Goal: Obtain resource: Download file/media

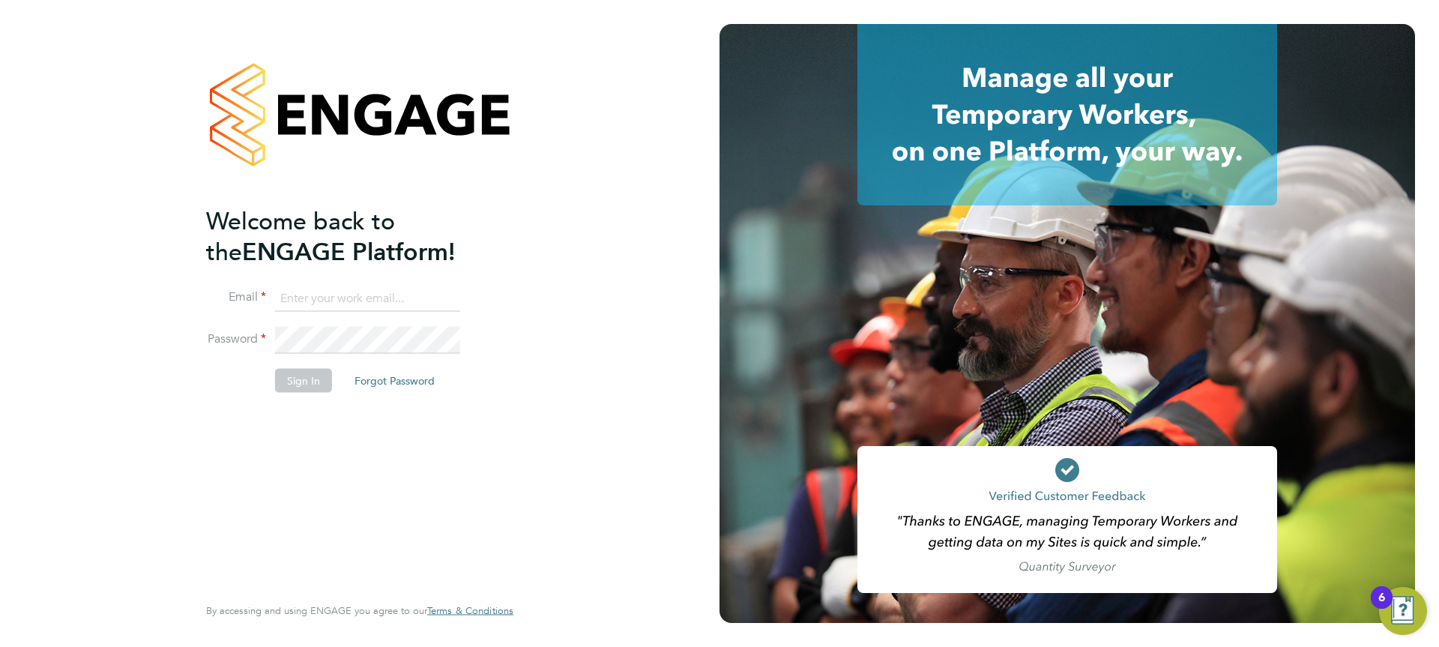
click at [366, 298] on input at bounding box center [367, 298] width 185 height 27
type input "[EMAIL_ADDRESS][DOMAIN_NAME]"
click at [302, 380] on button "Sign In" at bounding box center [303, 381] width 57 height 24
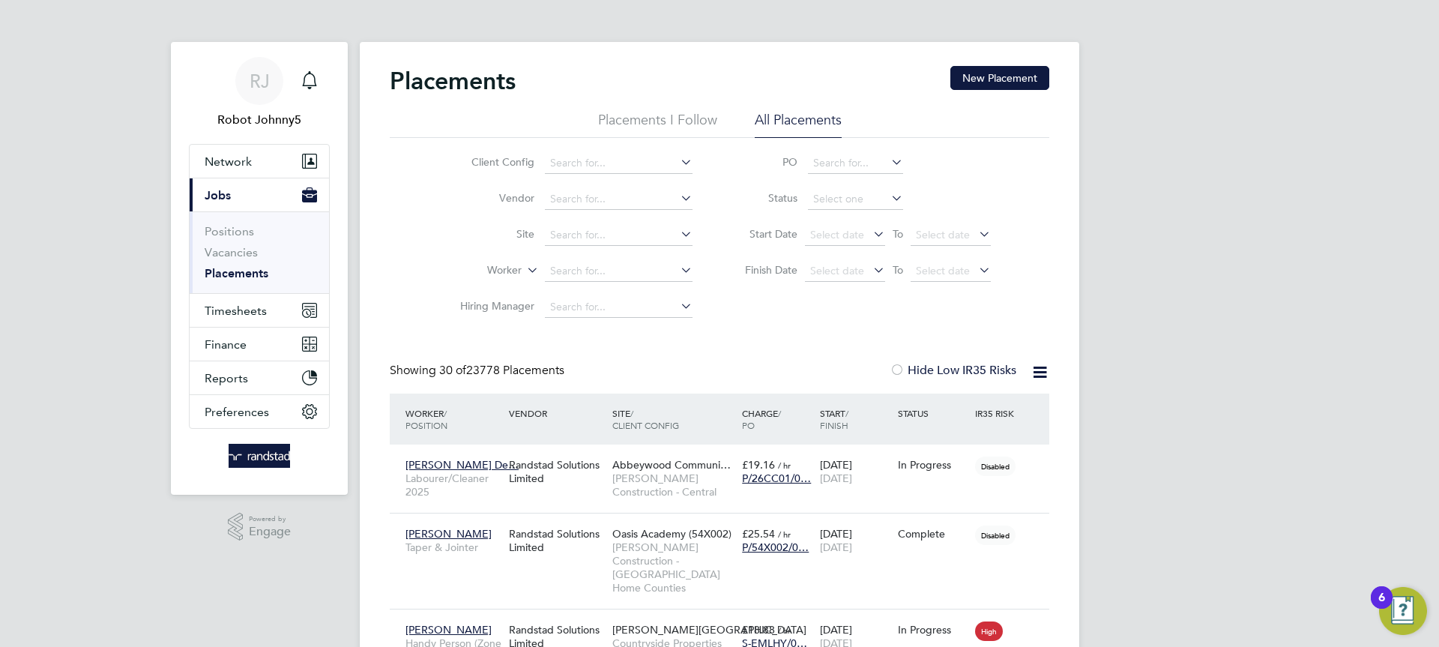
click at [797, 118] on li "All Placements" at bounding box center [798, 124] width 87 height 27
click at [856, 199] on input at bounding box center [855, 199] width 95 height 21
type input "Active"
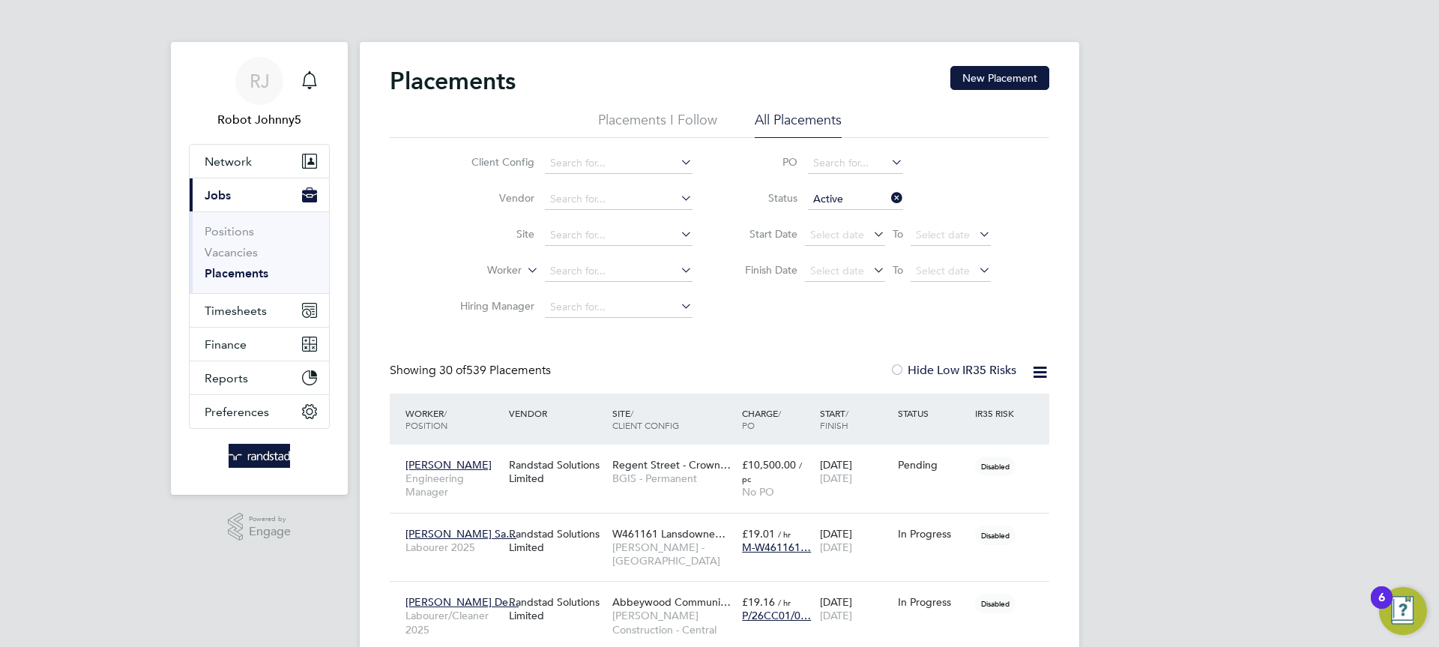
click at [1039, 372] on icon at bounding box center [1039, 372] width 19 height 19
click at [966, 408] on li "Download Placements Report" at bounding box center [967, 407] width 160 height 21
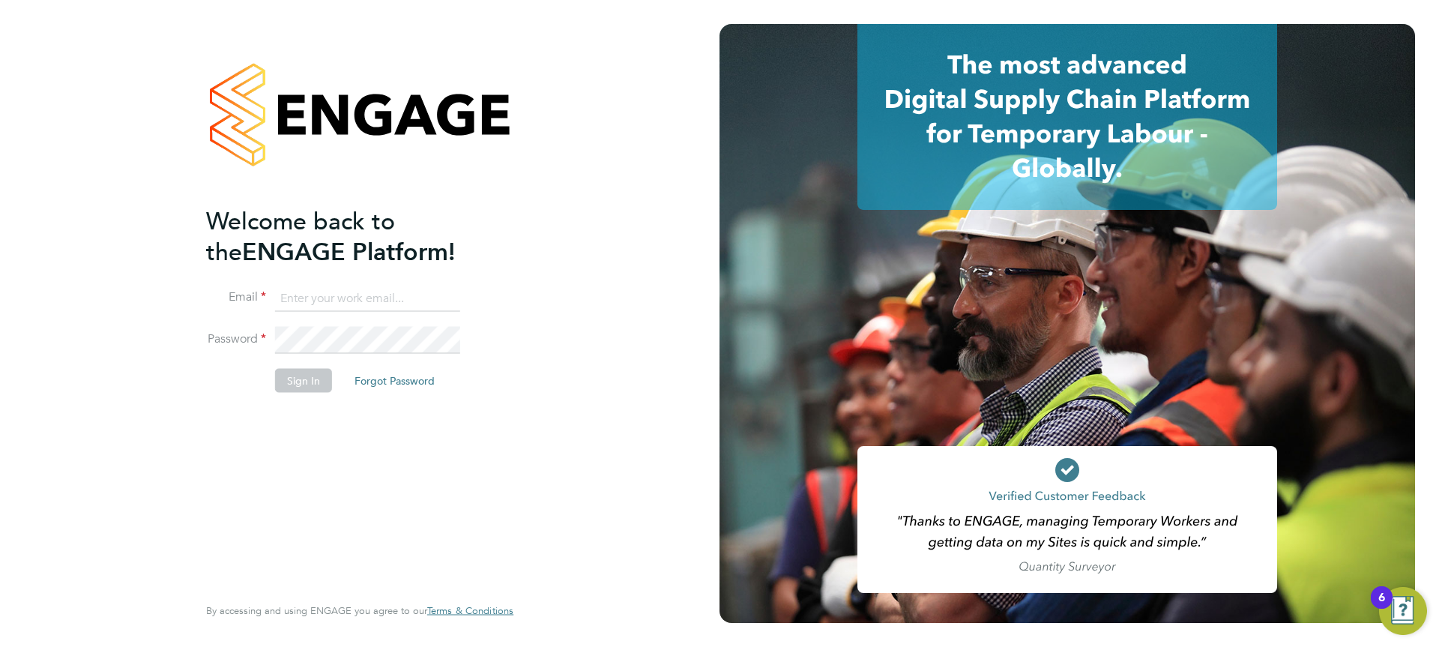
click at [366, 298] on input at bounding box center [367, 298] width 185 height 27
type input "[EMAIL_ADDRESS][DOMAIN_NAME]"
click at [302, 380] on button "Sign In" at bounding box center [303, 381] width 57 height 24
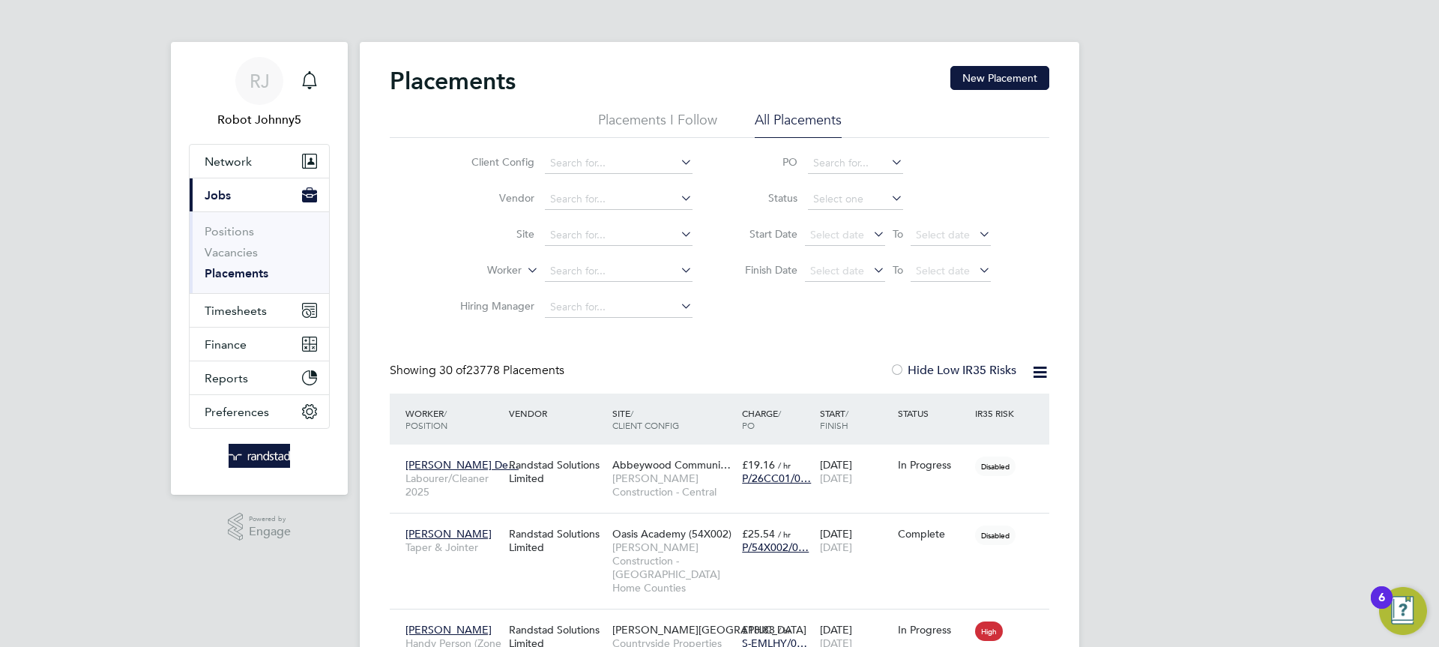
click at [797, 118] on li "All Placements" at bounding box center [798, 124] width 87 height 27
click at [856, 199] on input at bounding box center [855, 199] width 95 height 21
type input "Active"
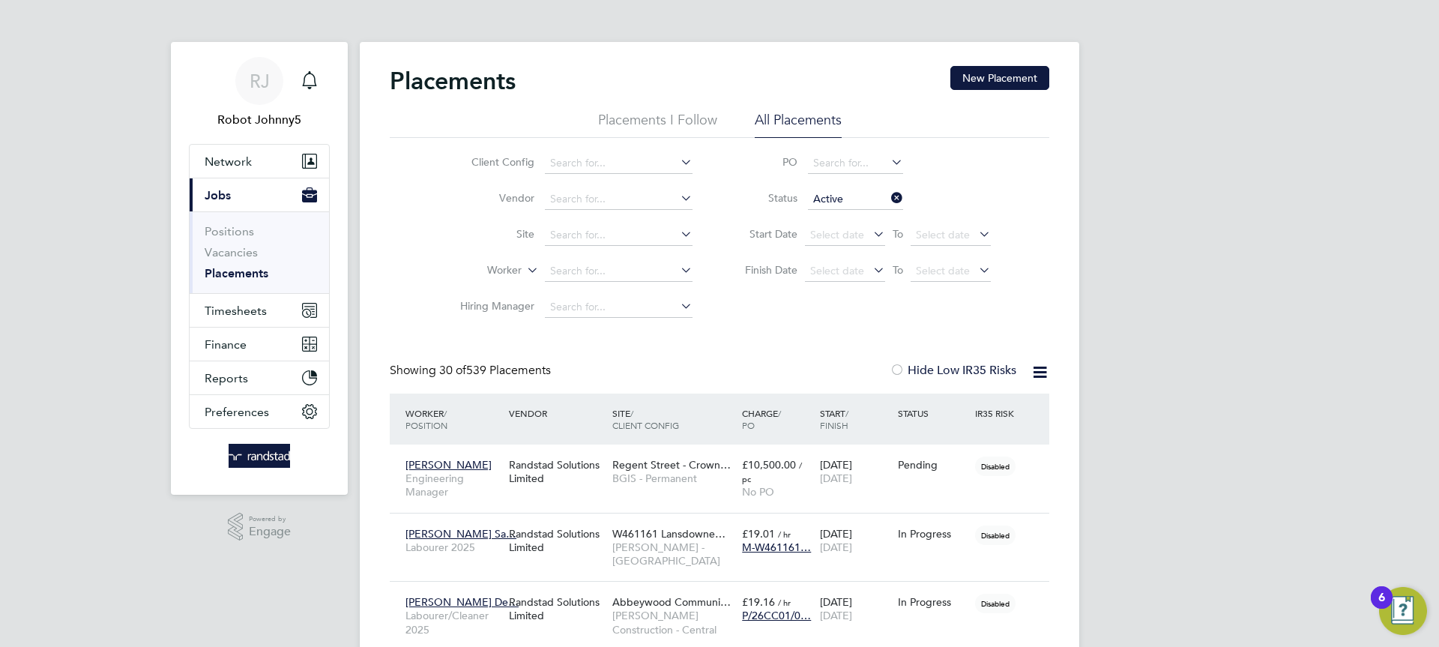
click at [1039, 372] on icon at bounding box center [1039, 372] width 19 height 19
click at [966, 408] on li "Download Placements Report" at bounding box center [967, 407] width 160 height 21
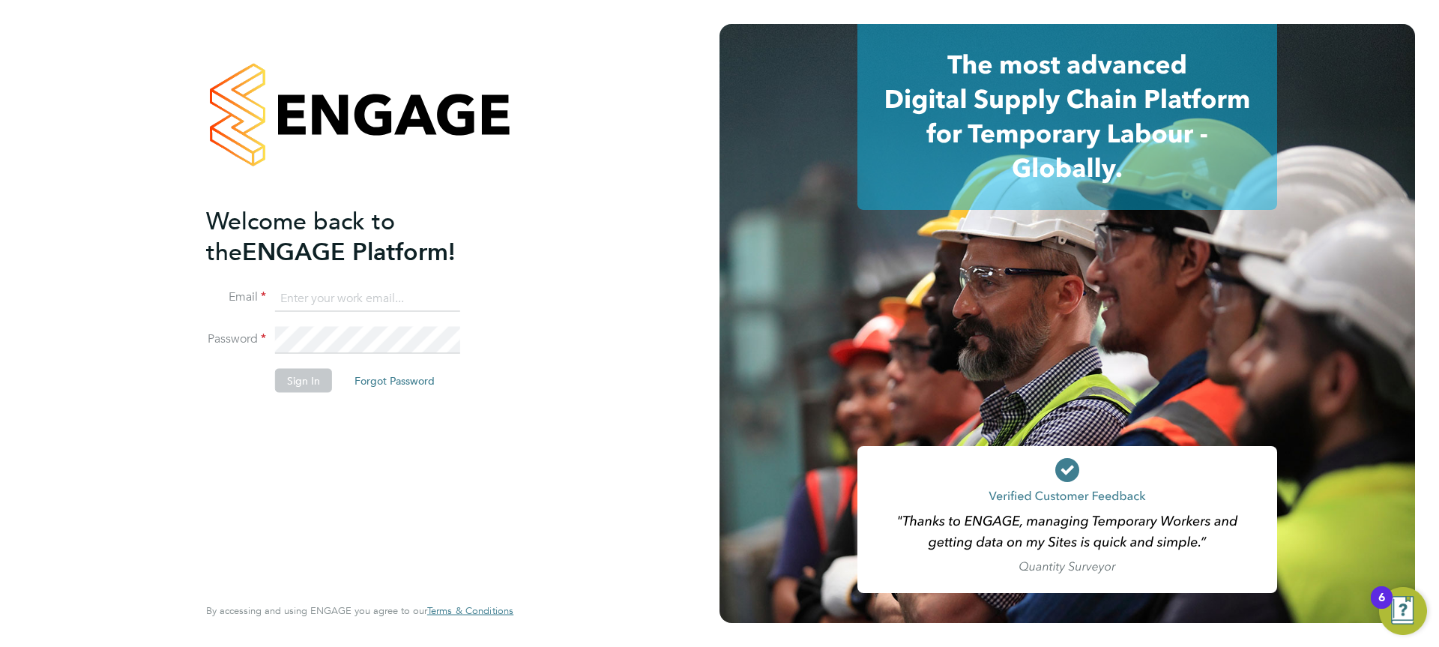
click at [366, 298] on input at bounding box center [367, 298] width 185 height 27
type input "robot.johnny5@randstad.co.uk"
click at [302, 380] on button "Sign In" at bounding box center [303, 381] width 57 height 24
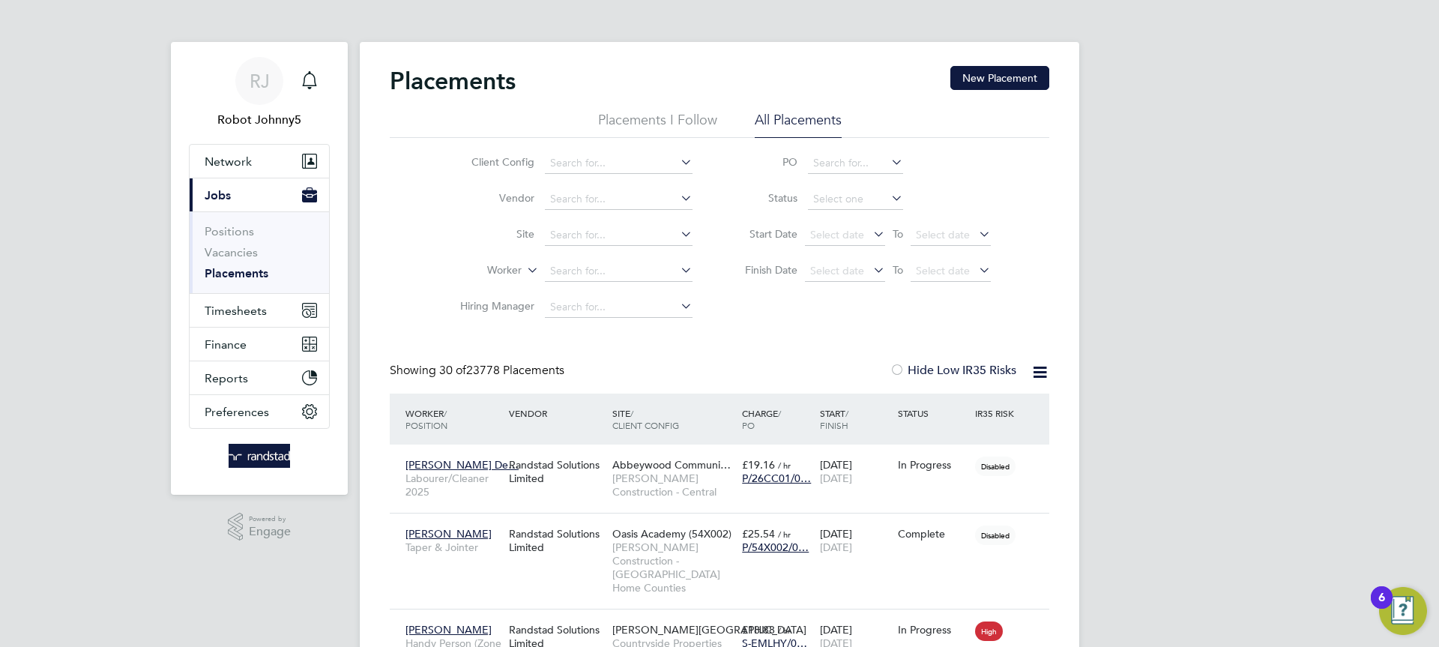
click at [797, 118] on li "All Placements" at bounding box center [798, 124] width 87 height 27
click at [856, 199] on input at bounding box center [855, 199] width 95 height 21
type input "Active"
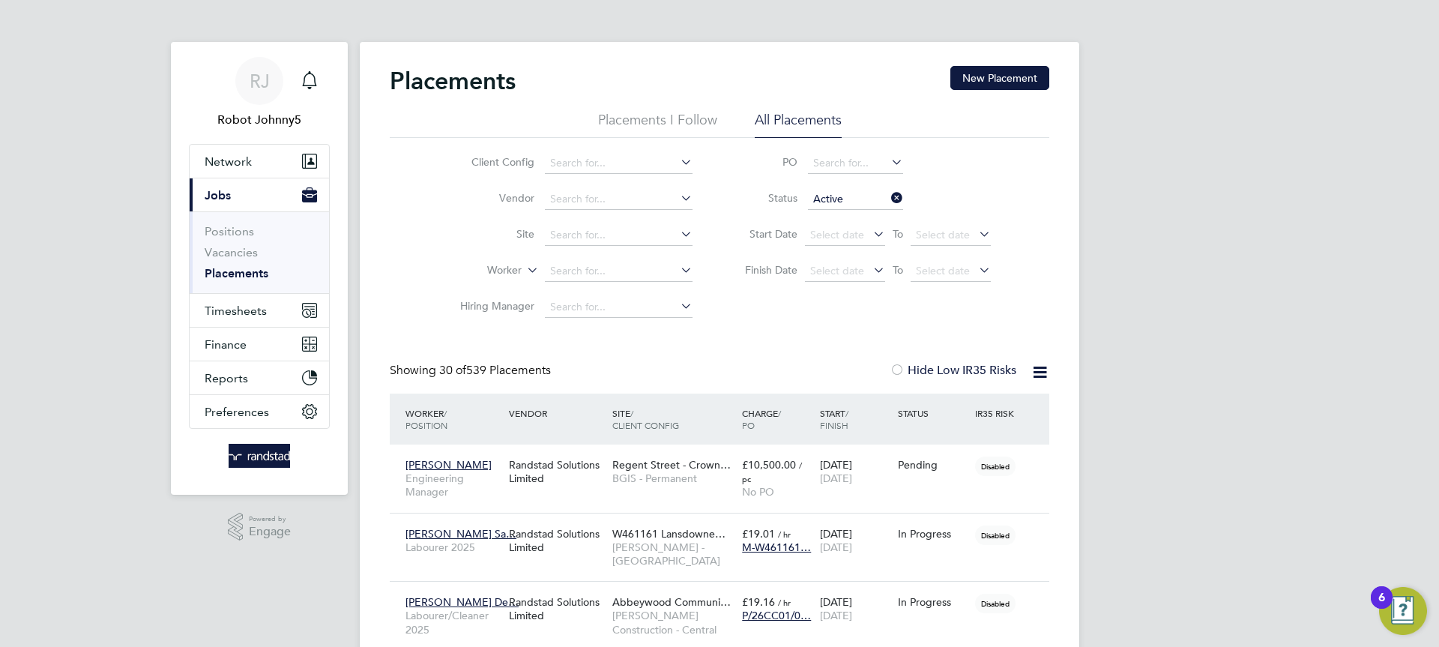
click at [1039, 372] on icon at bounding box center [1039, 372] width 19 height 19
click at [966, 408] on li "Download Placements Report" at bounding box center [967, 407] width 160 height 21
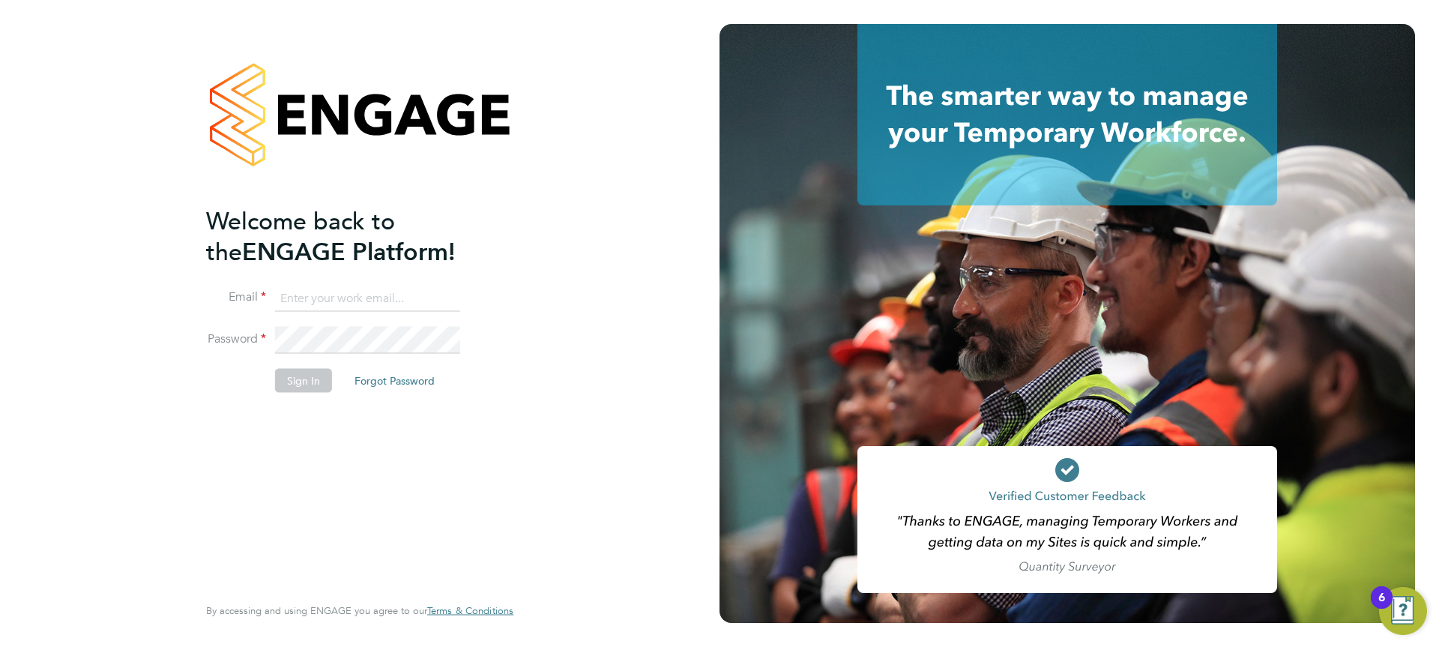
click at [366, 298] on input at bounding box center [367, 298] width 185 height 27
type input "[EMAIL_ADDRESS][DOMAIN_NAME]"
click at [302, 380] on button "Sign In" at bounding box center [303, 381] width 57 height 24
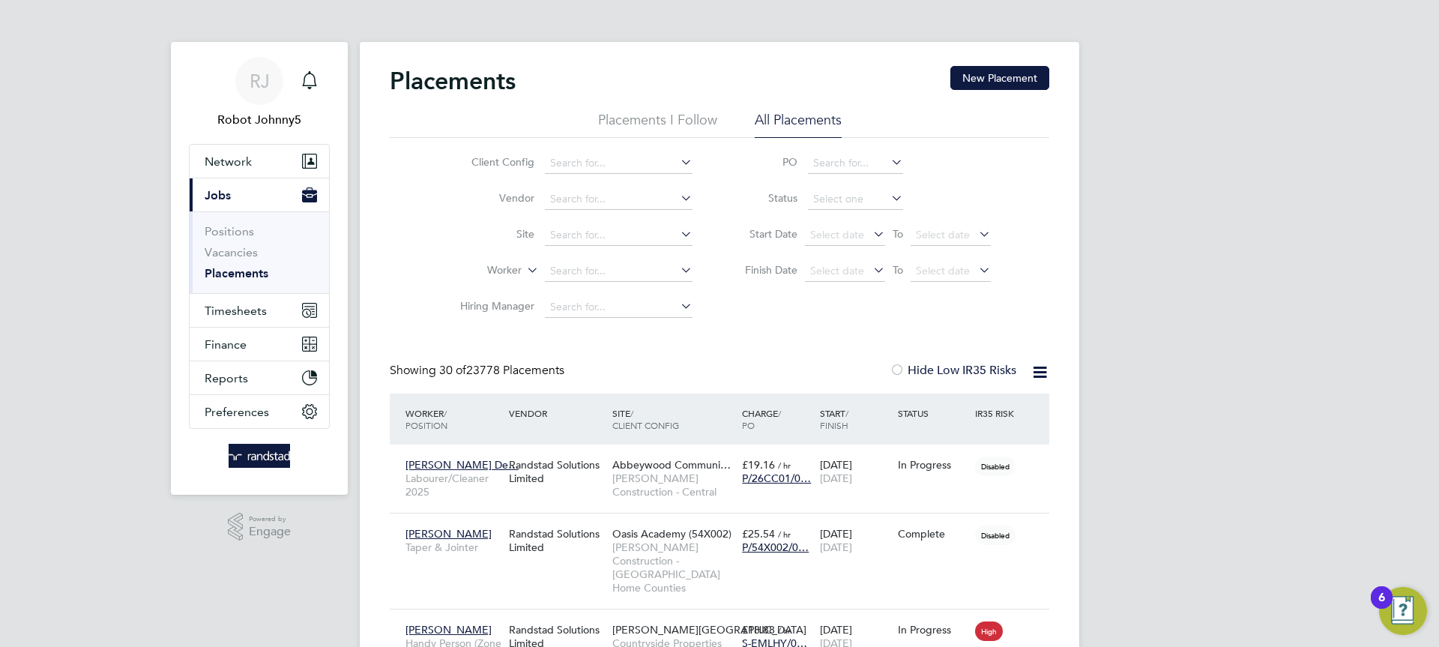
click at [797, 118] on li "All Placements" at bounding box center [798, 124] width 87 height 27
click at [856, 199] on input at bounding box center [855, 199] width 95 height 21
type input "Active"
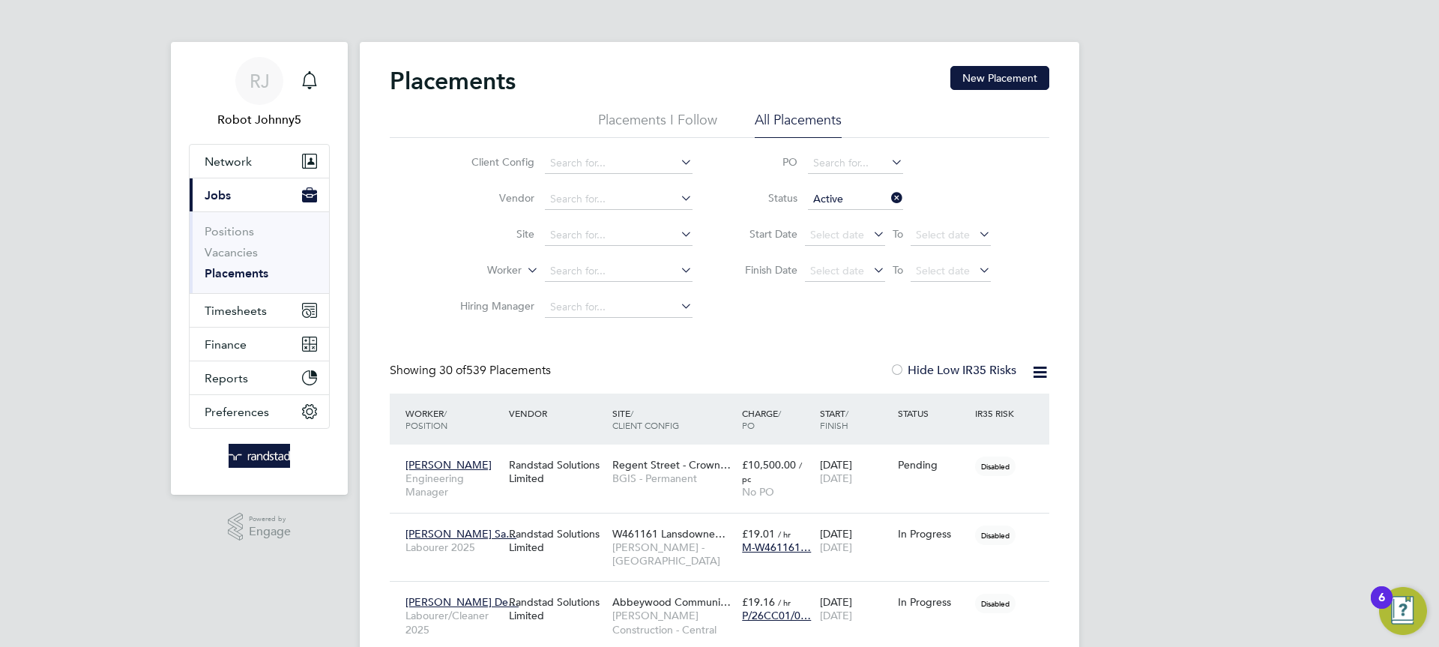
click at [1039, 372] on icon at bounding box center [1039, 372] width 19 height 19
click at [966, 408] on li "Download Placements Report" at bounding box center [967, 407] width 160 height 21
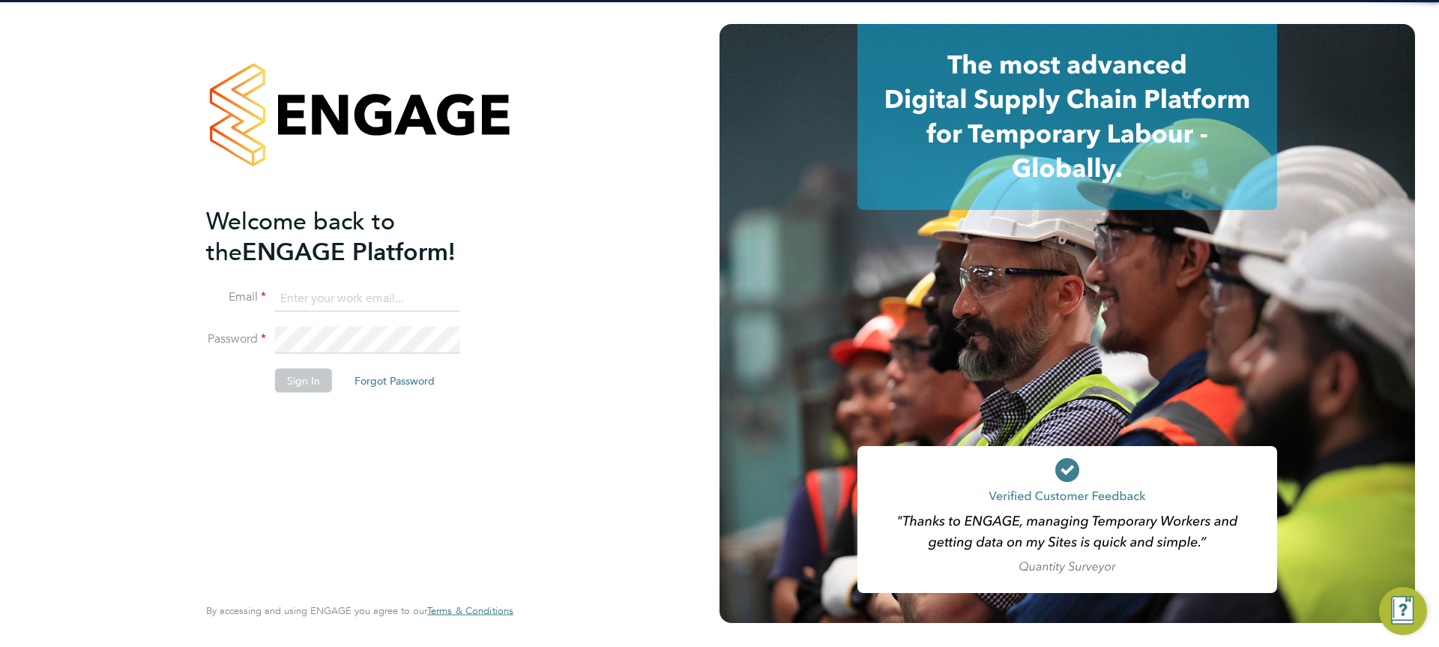
click at [366, 298] on input at bounding box center [367, 298] width 185 height 27
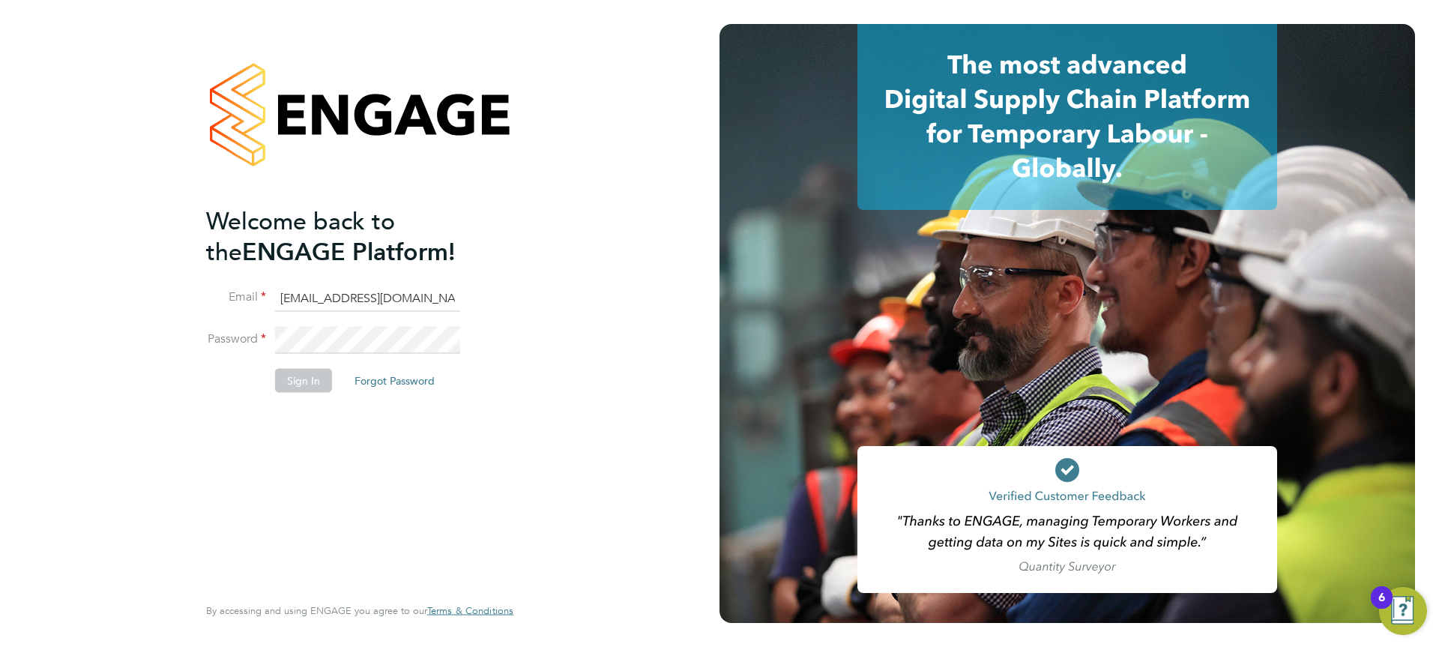
type input "[EMAIL_ADDRESS][DOMAIN_NAME]"
click at [302, 380] on button "Sign In" at bounding box center [303, 381] width 57 height 24
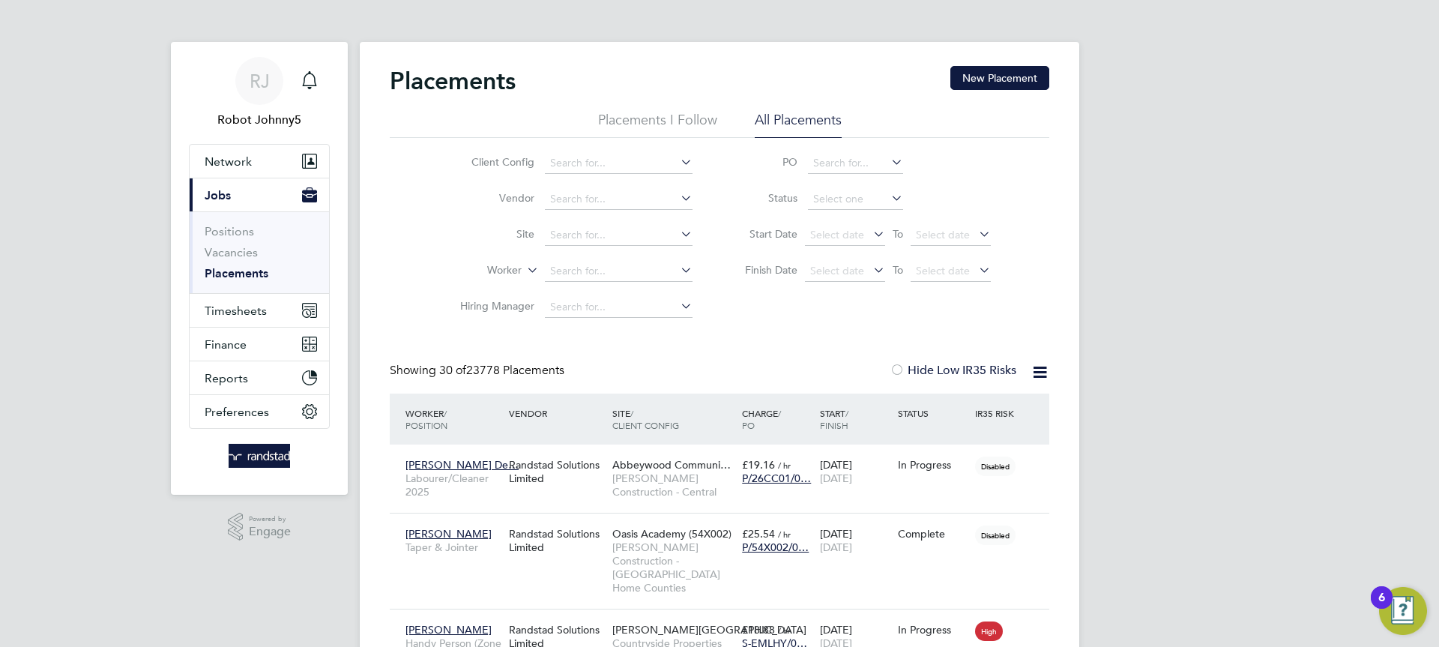
click at [797, 118] on li "All Placements" at bounding box center [798, 124] width 87 height 27
click at [856, 199] on input at bounding box center [855, 199] width 95 height 21
type input "Active"
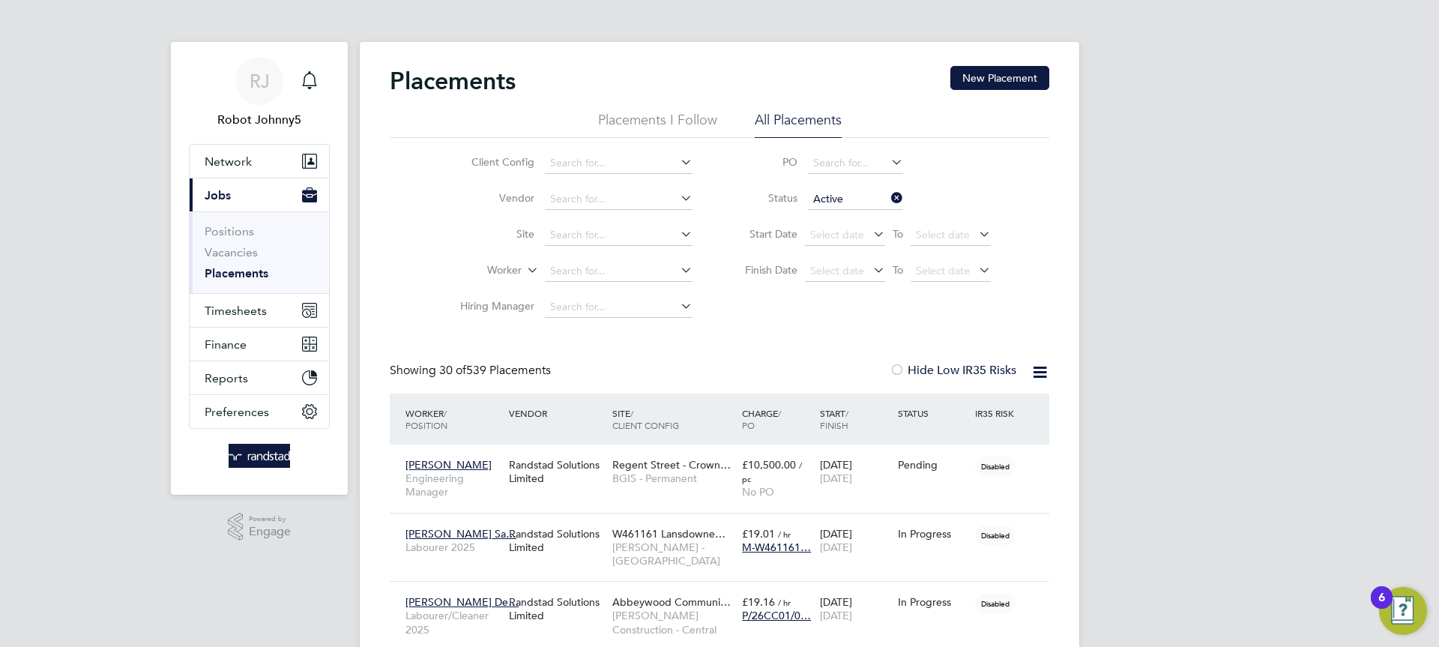
click at [1039, 372] on icon at bounding box center [1039, 372] width 19 height 19
click at [966, 408] on li "Download Placements Report" at bounding box center [967, 407] width 160 height 21
